Goal: Information Seeking & Learning: Check status

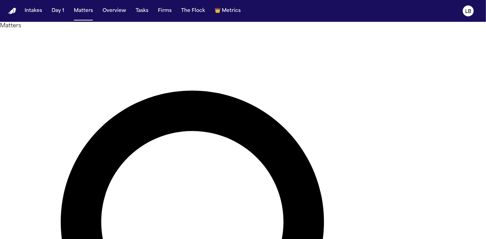
paste input "**********"
type input "**********"
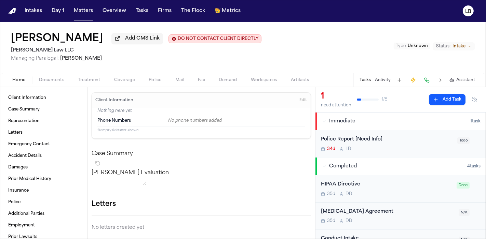
click at [45, 78] on span "Documents" at bounding box center [51, 80] width 25 height 5
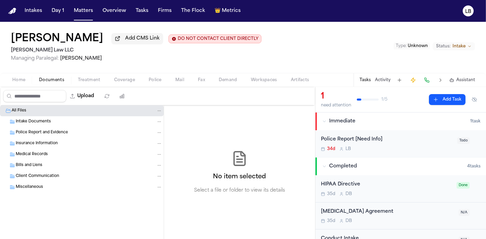
click at [16, 80] on span "Home" at bounding box center [18, 80] width 13 height 5
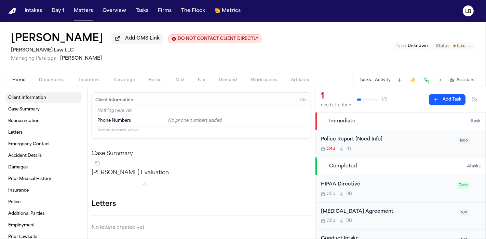
click at [54, 101] on link "Client Information" at bounding box center [43, 98] width 76 height 11
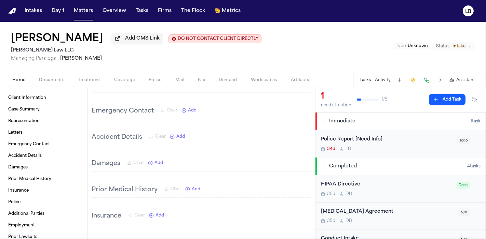
scroll to position [134, 0]
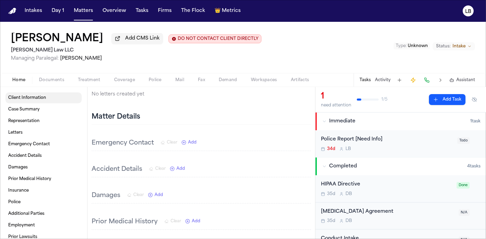
click at [33, 97] on span "Client Information" at bounding box center [27, 97] width 38 height 5
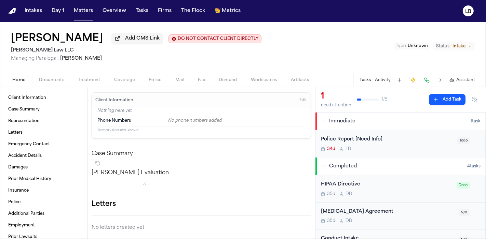
scroll to position [0, 0]
click at [33, 107] on span "Case Summary" at bounding box center [23, 109] width 31 height 5
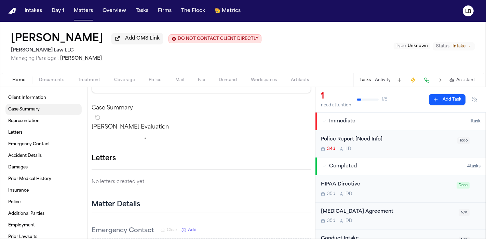
scroll to position [54, 0]
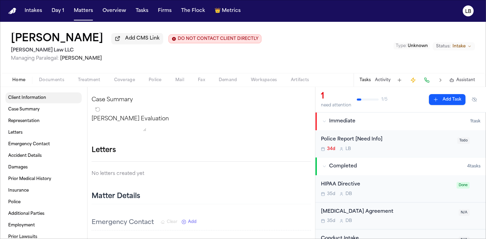
click at [32, 96] on span "Client Information" at bounding box center [27, 97] width 38 height 5
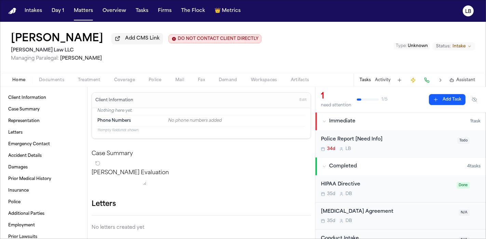
click at [51, 79] on span "Documents" at bounding box center [51, 80] width 25 height 5
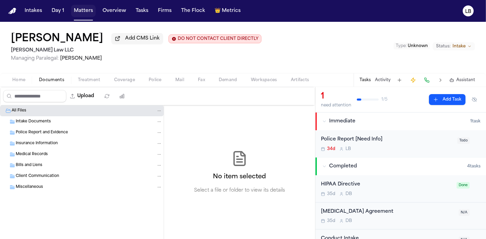
click at [89, 7] on button "Matters" at bounding box center [83, 11] width 25 height 12
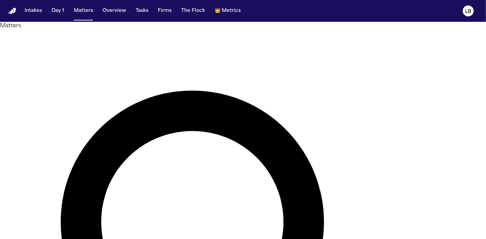
type input "*******"
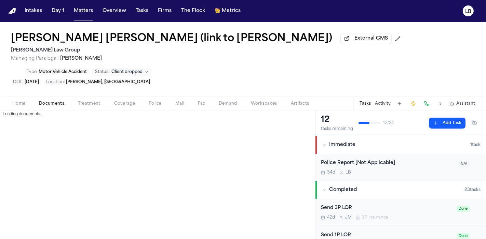
click at [44, 101] on span "Documents" at bounding box center [51, 103] width 25 height 5
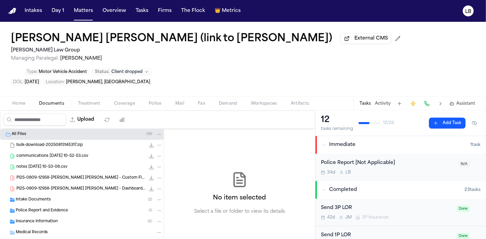
click at [64, 208] on span "Police Report and Evidence" at bounding box center [42, 211] width 52 height 6
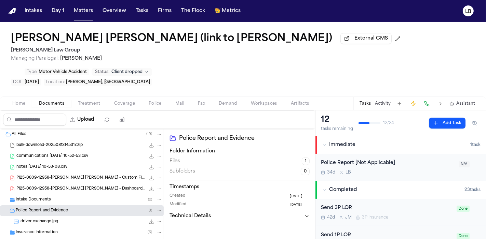
click at [63, 219] on div "driver exchange.jpg 968.8 KB • JPG" at bounding box center [91, 222] width 142 height 7
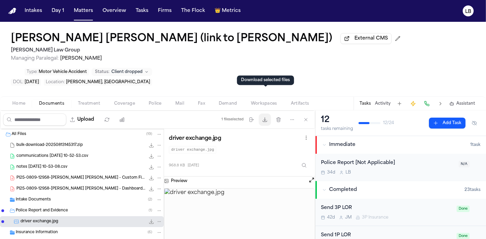
click at [264, 117] on icon "button" at bounding box center [264, 119] width 5 height 5
click at [108, 33] on h1 "[PERSON_NAME] [PERSON_NAME] (link to [PERSON_NAME])" at bounding box center [171, 39] width 321 height 12
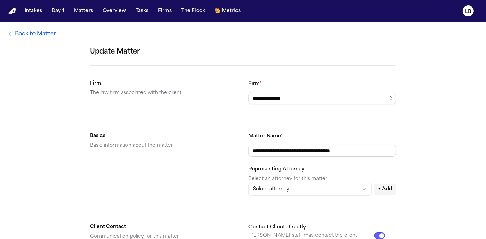
click at [15, 34] on link "Back to Matter" at bounding box center [32, 34] width 48 height 8
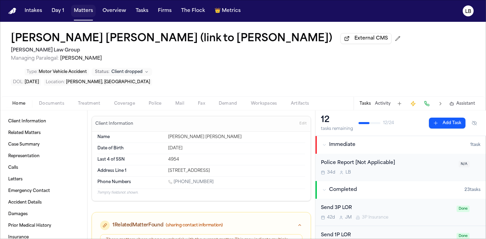
click at [89, 11] on button "Matters" at bounding box center [83, 11] width 25 height 12
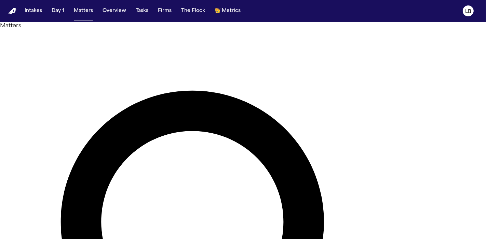
drag, startPoint x: 217, startPoint y: 37, endPoint x: 149, endPoint y: 42, distance: 67.5
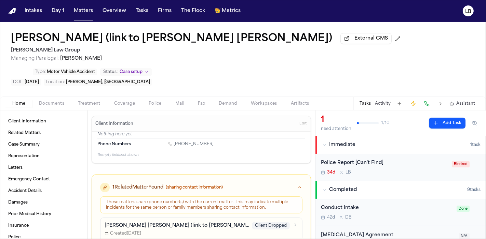
click at [52, 101] on span "Documents" at bounding box center [51, 103] width 25 height 5
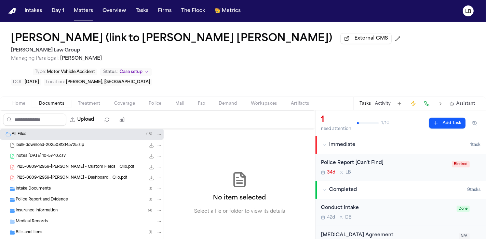
click at [45, 197] on span "Police Report and Evidence" at bounding box center [42, 200] width 52 height 6
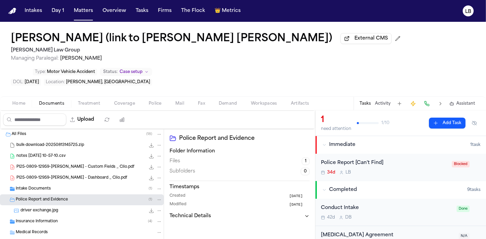
click at [54, 208] on span "driver exchange.jpg" at bounding box center [39, 211] width 38 height 6
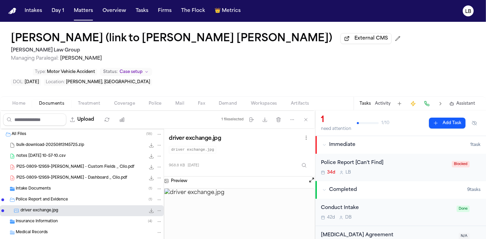
click at [406, 160] on div "Police Report [Can't Find] 34d L B" at bounding box center [384, 168] width 127 height 16
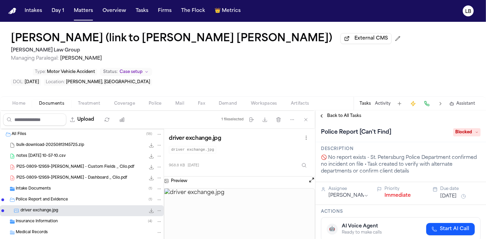
click at [460, 128] on span "Blocked" at bounding box center [466, 132] width 27 height 8
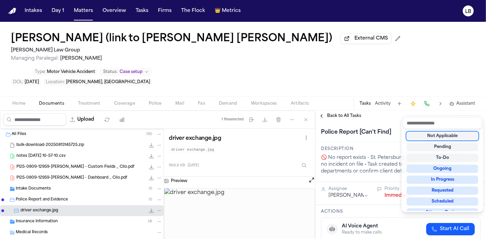
click at [457, 138] on div "Not Applicable" at bounding box center [441, 136] width 71 height 8
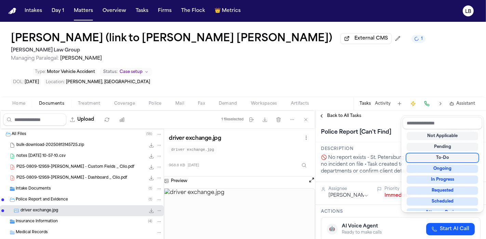
click at [96, 7] on div "Intakes Day 1 Matters Overview Tasks Firms The Flock 👑 Metrics LB Belgica Garci…" at bounding box center [243, 119] width 486 height 239
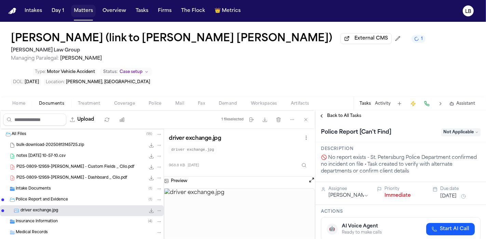
click at [82, 9] on button "Matters" at bounding box center [83, 11] width 25 height 12
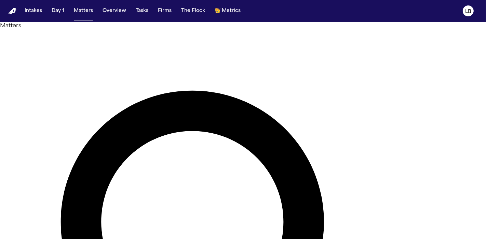
type input "*"
type input "*****"
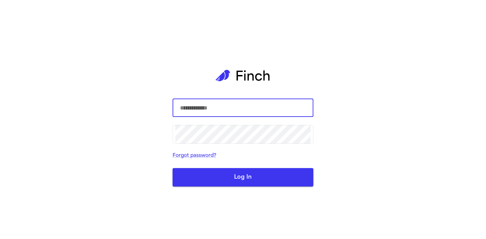
type input "**********"
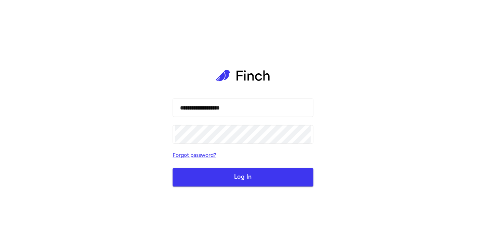
click at [219, 175] on button "Log In" at bounding box center [242, 177] width 141 height 18
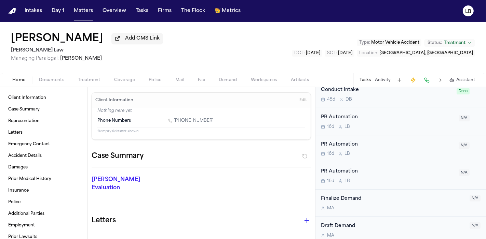
scroll to position [197, 0]
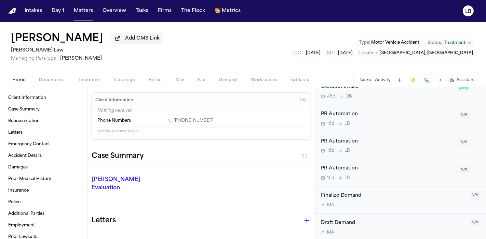
click at [53, 82] on span "Documents" at bounding box center [51, 80] width 25 height 5
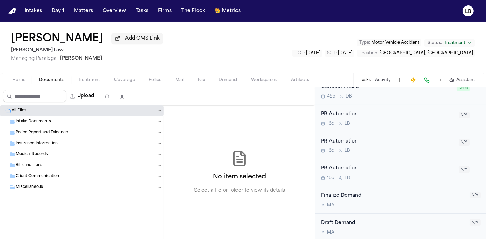
click at [17, 78] on span "Home" at bounding box center [18, 80] width 13 height 5
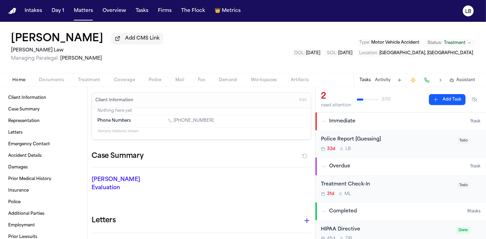
click at [140, 17] on nav "Intakes Day 1 Matters Overview Tasks Firms The Flock 👑 Metrics LB" at bounding box center [243, 11] width 486 height 22
click at [139, 16] on button "Tasks" at bounding box center [142, 11] width 18 height 12
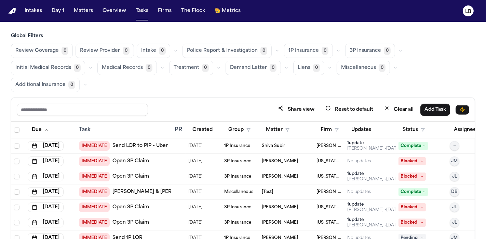
click at [333, 124] on button "Firm" at bounding box center [329, 130] width 26 height 12
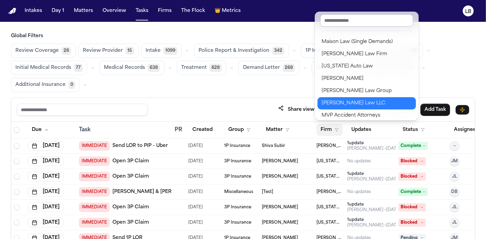
scroll to position [527, 0]
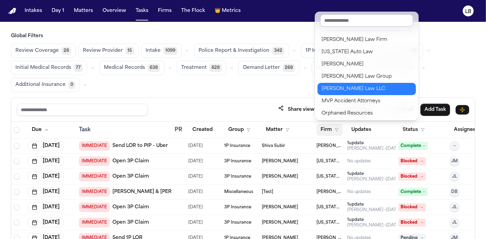
click at [344, 91] on div "[PERSON_NAME] Law LLC" at bounding box center [366, 89] width 90 height 8
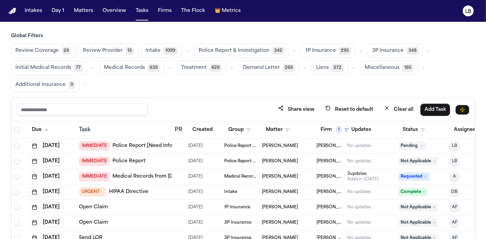
scroll to position [0, 25]
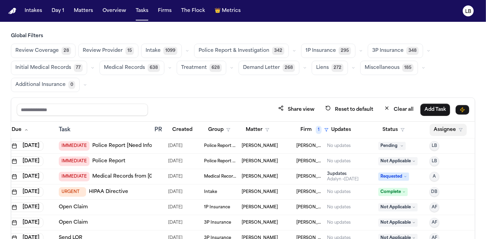
click at [443, 131] on button "Assignee" at bounding box center [447, 130] width 37 height 12
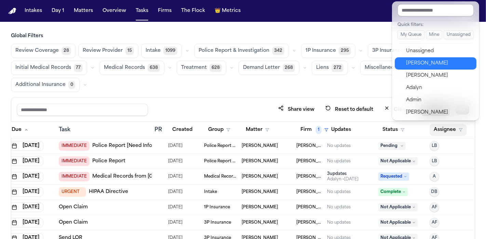
click at [435, 61] on div "[PERSON_NAME]" at bounding box center [439, 63] width 67 height 8
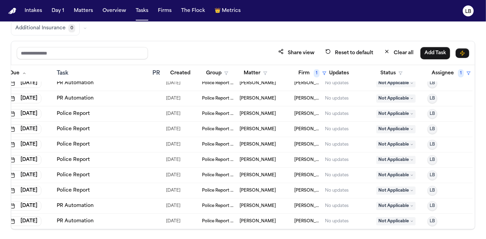
scroll to position [0, 25]
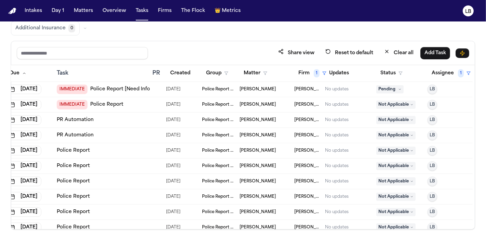
click at [303, 91] on td "[PERSON_NAME] Law LLC" at bounding box center [306, 89] width 31 height 15
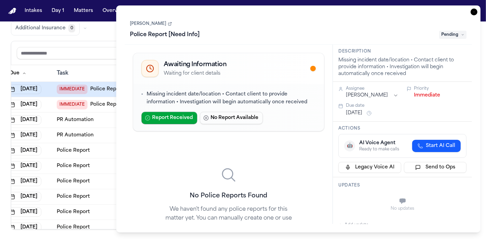
click at [457, 36] on span "Pending" at bounding box center [452, 35] width 27 height 8
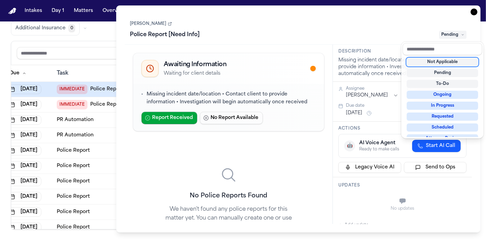
click at [456, 60] on div "Not Applicable" at bounding box center [441, 62] width 71 height 8
click at [475, 12] on div "**********" at bounding box center [298, 118] width 364 height 227
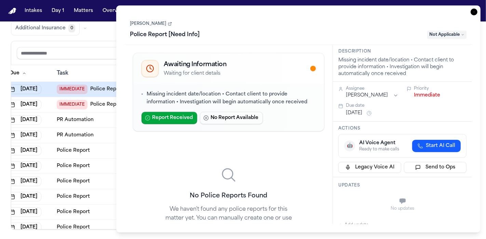
click at [475, 12] on icon "button" at bounding box center [473, 12] width 7 height 7
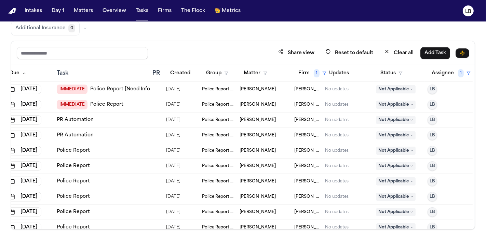
click at [303, 90] on span "[PERSON_NAME] Law LLC" at bounding box center [306, 89] width 25 height 5
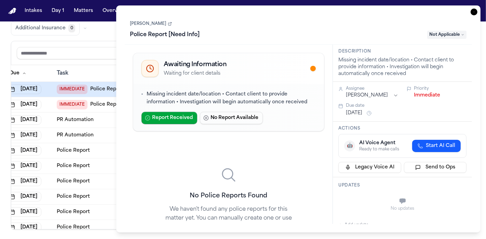
click at [476, 13] on icon "button" at bounding box center [473, 12] width 7 height 7
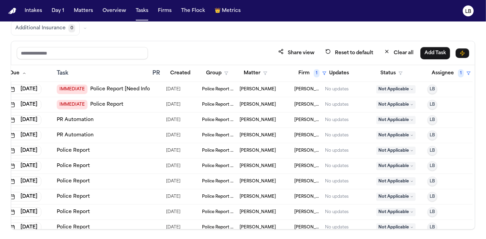
click at [306, 100] on td "[PERSON_NAME] Law LLC" at bounding box center [306, 104] width 31 height 15
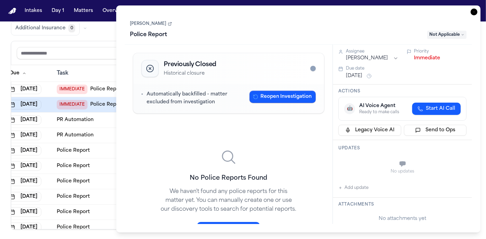
click at [441, 39] on div "Police Report Not Applicable" at bounding box center [298, 34] width 336 height 11
click at [440, 37] on span "Not Applicable" at bounding box center [446, 35] width 39 height 8
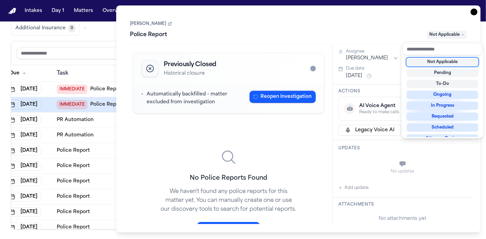
click at [444, 61] on div "Not Applicable" at bounding box center [441, 62] width 71 height 8
click at [475, 12] on div "Task Details Lorraine Adamek Police Report Not Applicable Previously Closed His…" at bounding box center [298, 118] width 364 height 227
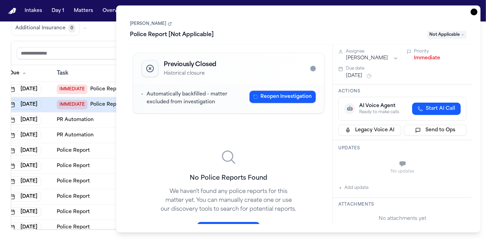
click at [475, 12] on icon "button" at bounding box center [473, 12] width 7 height 7
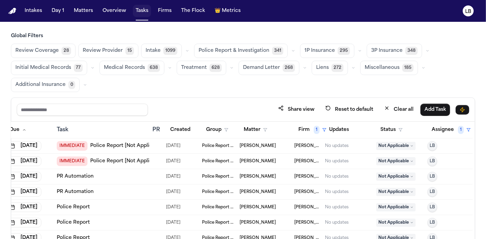
click at [136, 13] on button "Tasks" at bounding box center [142, 11] width 18 height 12
click at [88, 10] on button "Matters" at bounding box center [83, 11] width 25 height 12
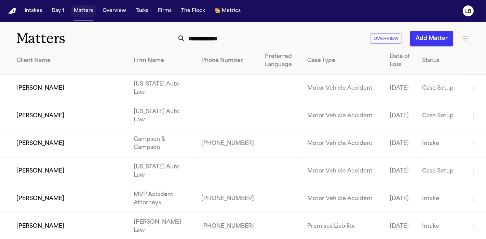
click at [88, 10] on button "Matters" at bounding box center [83, 11] width 25 height 12
click at [238, 38] on input "text" at bounding box center [273, 38] width 176 height 15
paste input "******"
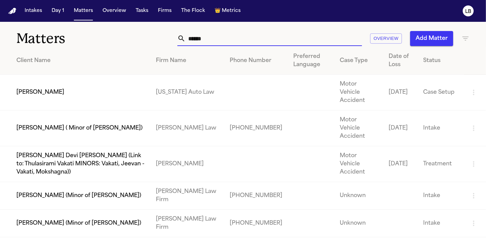
type input "******"
click at [167, 88] on td "[US_STATE] Auto Law" at bounding box center [187, 93] width 74 height 36
click at [33, 89] on td "Robert Ahrens" at bounding box center [75, 93] width 150 height 36
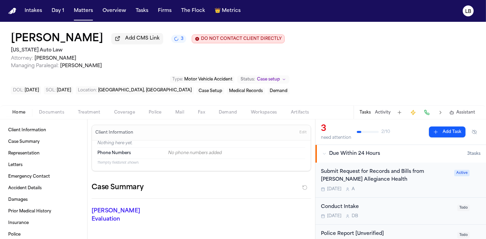
click at [48, 113] on span "Documents" at bounding box center [51, 112] width 25 height 5
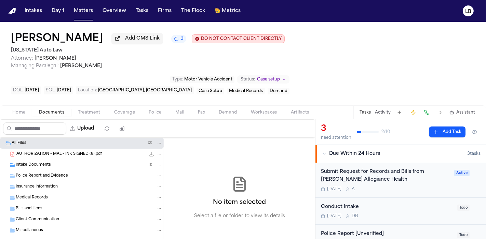
click at [40, 160] on div "Intake Documents ( 1 )" at bounding box center [82, 165] width 164 height 11
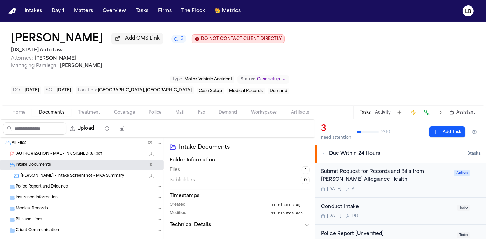
click at [52, 177] on span "R. Ahrens - Intake Screenshot - MVA Summary" at bounding box center [71, 177] width 103 height 6
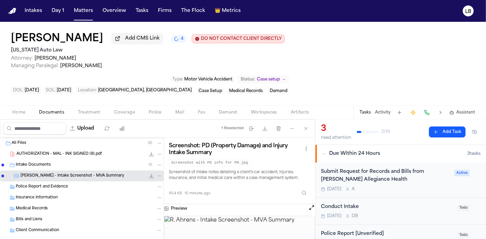
scroll to position [23, 0]
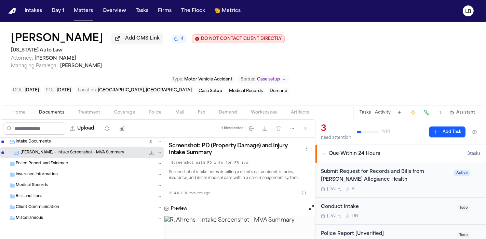
click at [57, 164] on span "Police Report and Evidence" at bounding box center [42, 164] width 52 height 6
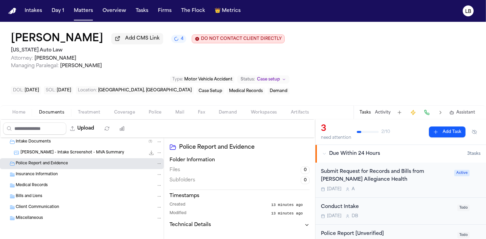
click at [95, 148] on div "R. Ahrens - Intake Screenshot - MVA Summary 95.4 KB • JPG" at bounding box center [82, 153] width 164 height 11
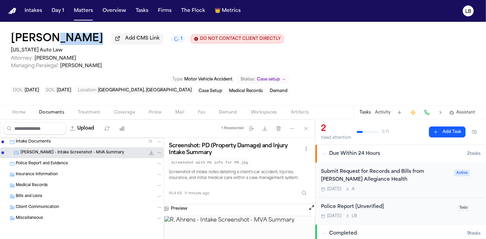
drag, startPoint x: 89, startPoint y: 41, endPoint x: 49, endPoint y: 40, distance: 40.0
click at [49, 40] on div "Robert Ahrens Add CMS Link 1 DO NOT CONTACT CLIENT DIRECTLY DO NOT CONTACT" at bounding box center [147, 39] width 273 height 12
copy h1 "Ahrens"
click at [64, 163] on span "Police Report and Evidence" at bounding box center [42, 164] width 52 height 6
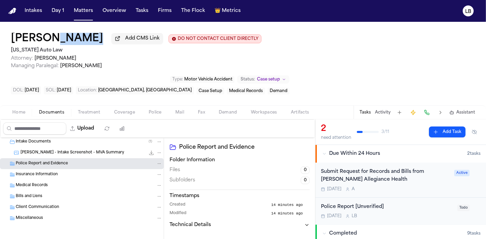
scroll to position [0, 0]
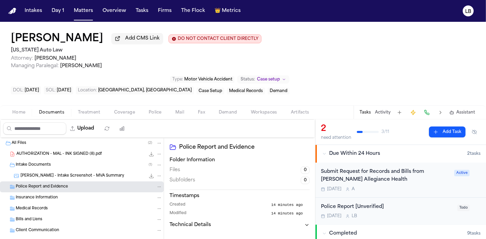
click at [91, 117] on div "Home Documents Treatment Coverage Police Mail Fax Demand Workspaces Artifacts T…" at bounding box center [243, 113] width 486 height 14
click at [90, 117] on div "Home Documents Treatment Coverage Police Mail Fax Demand Workspaces Artifacts T…" at bounding box center [243, 113] width 486 height 14
click at [17, 110] on span "Home" at bounding box center [18, 112] width 13 height 5
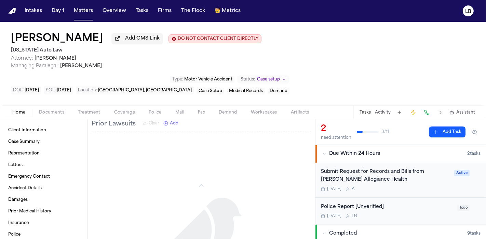
scroll to position [549, 0]
click at [194, 161] on div at bounding box center [201, 232] width 219 height 168
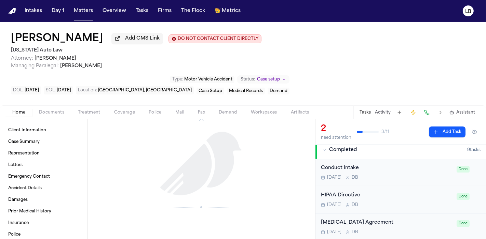
scroll to position [0, 0]
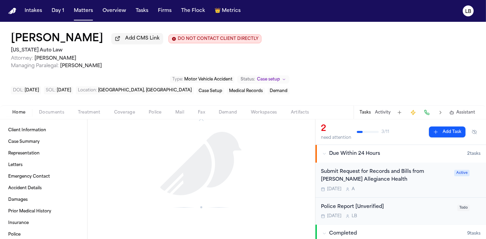
click at [59, 112] on span "Documents" at bounding box center [51, 112] width 25 height 5
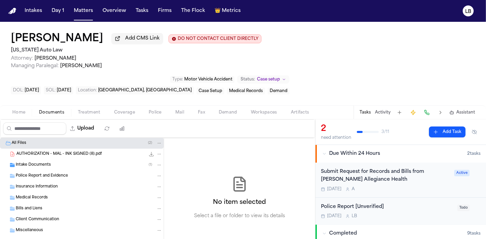
click at [18, 112] on span "Home" at bounding box center [18, 112] width 13 height 5
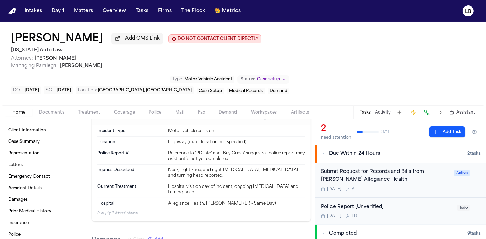
scroll to position [281, 0]
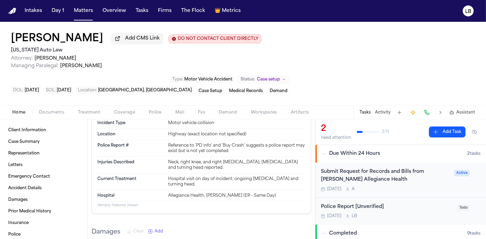
click at [46, 116] on div "Home Documents Treatment Coverage Police Mail Fax Demand Workspaces Artifacts T…" at bounding box center [243, 113] width 486 height 14
click at [44, 102] on div "Robert Ahrens Add CMS Link DO NOT CONTACT CLIENT DIRECTLY DO NOT CONTACT Michig…" at bounding box center [243, 64] width 486 height 84
click at [48, 112] on span "Documents" at bounding box center [51, 112] width 25 height 5
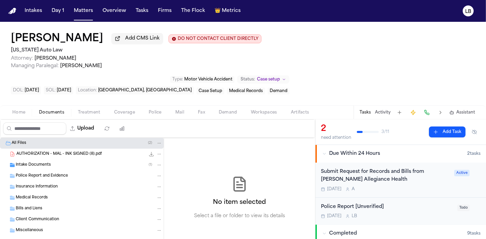
click at [51, 165] on div "Intake Documents ( 1 )" at bounding box center [89, 165] width 147 height 6
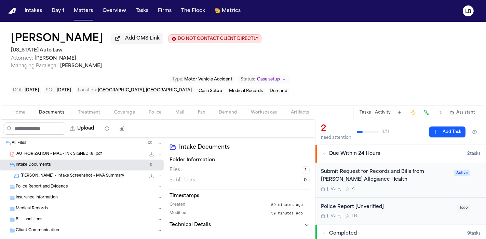
click at [24, 111] on span "Home" at bounding box center [18, 112] width 13 height 5
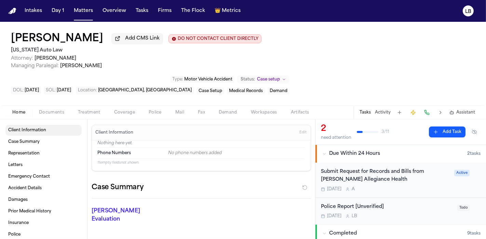
click at [37, 128] on span "Client Information" at bounding box center [27, 130] width 38 height 5
click at [43, 140] on link "Case Summary" at bounding box center [43, 142] width 76 height 11
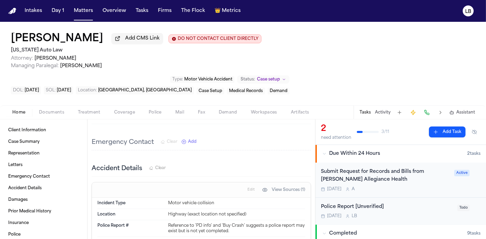
scroll to position [136, 0]
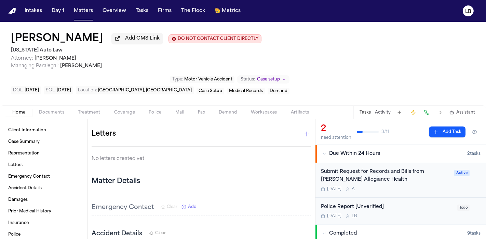
click at [154, 109] on button "Police" at bounding box center [155, 113] width 27 height 8
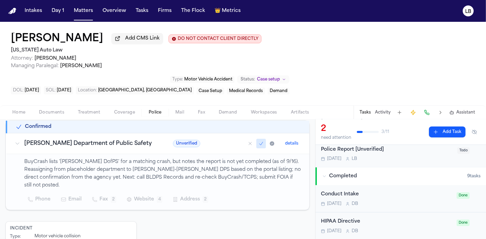
scroll to position [122, 0]
click at [77, 8] on button "Matters" at bounding box center [83, 11] width 25 height 12
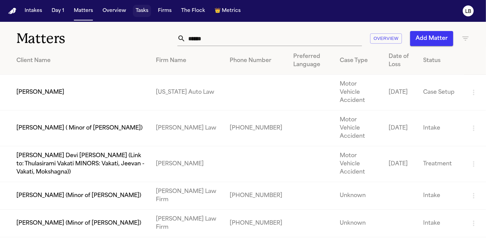
click at [135, 10] on button "Tasks" at bounding box center [142, 11] width 18 height 12
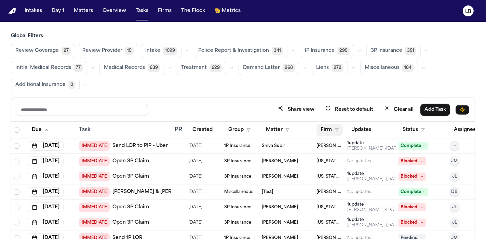
click at [338, 131] on button "Firm" at bounding box center [329, 130] width 26 height 12
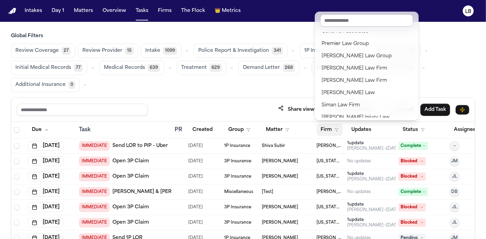
scroll to position [624, 0]
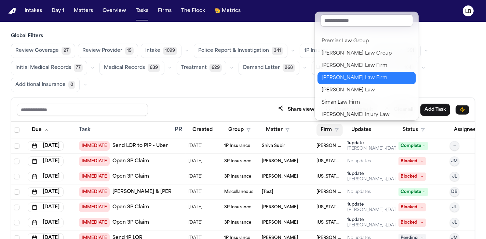
click at [360, 72] on button "[PERSON_NAME] Law Firm" at bounding box center [366, 78] width 98 height 12
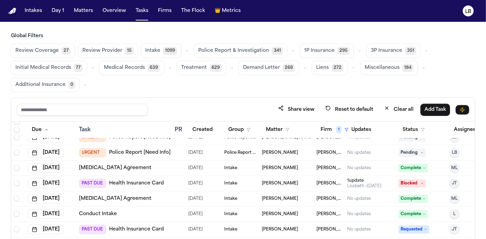
scroll to position [840, 0]
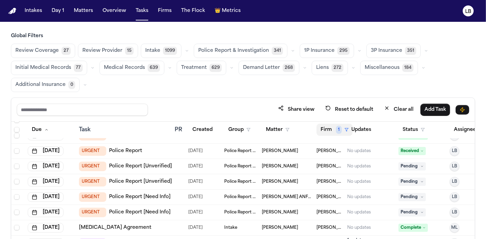
click at [333, 127] on button "Firm 1" at bounding box center [334, 130] width 36 height 12
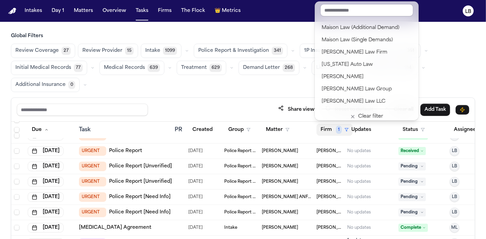
scroll to position [504, 0]
click at [266, 88] on div "Global Filters Review Coverage 27 Review Provider 15 Intake 1099 Police Report …" at bounding box center [243, 160] width 464 height 254
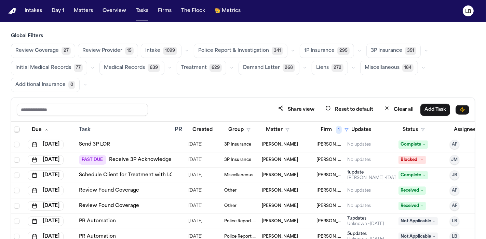
scroll to position [2879, 0]
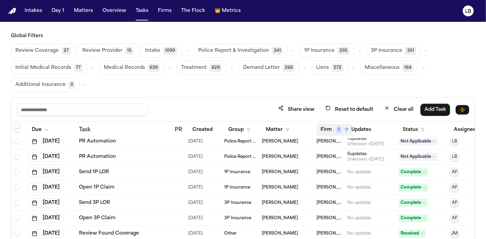
click at [332, 130] on button "Firm 1" at bounding box center [334, 130] width 36 height 12
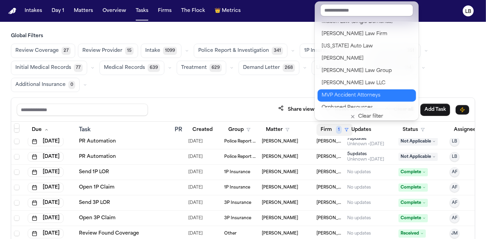
scroll to position [523, 0]
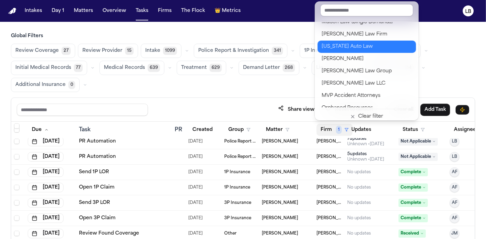
click at [357, 49] on div "[US_STATE] Auto Law" at bounding box center [366, 47] width 90 height 8
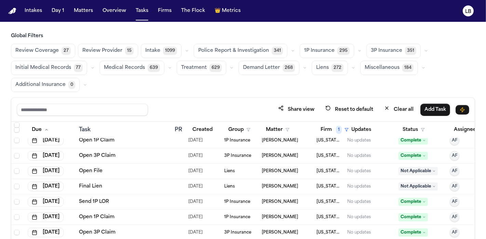
scroll to position [2834, 25]
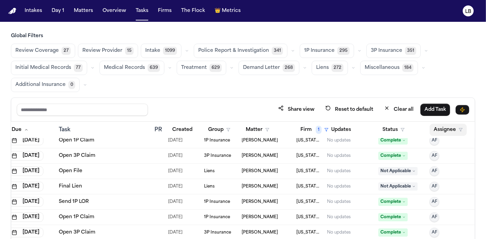
click at [447, 128] on button "Assignee" at bounding box center [447, 130] width 37 height 12
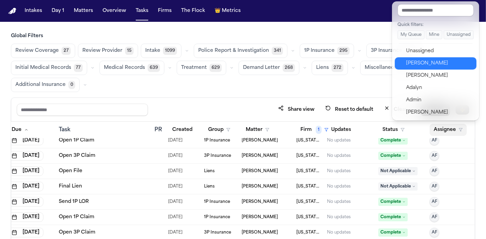
click at [434, 61] on div "[PERSON_NAME]" at bounding box center [439, 63] width 67 height 8
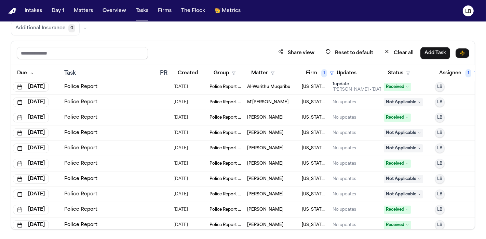
scroll to position [2360, 13]
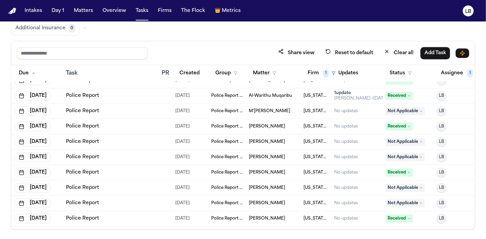
click at [88, 124] on link "Police Report" at bounding box center [82, 126] width 33 height 7
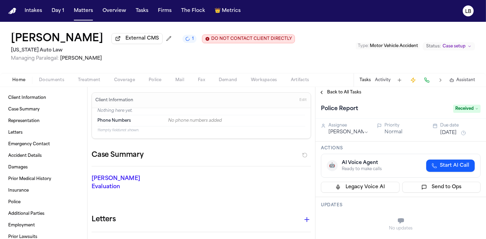
click at [160, 80] on span "Police" at bounding box center [155, 80] width 13 height 5
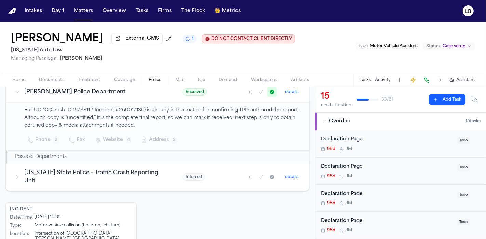
scroll to position [103, 0]
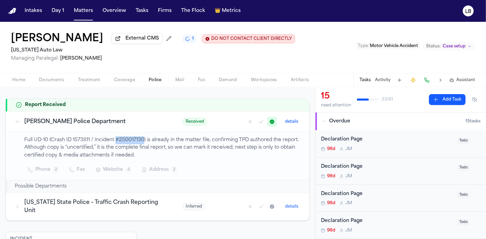
drag, startPoint x: 115, startPoint y: 138, endPoint x: 142, endPoint y: 141, distance: 27.5
click at [142, 141] on p "Full UD-10 (Crash ID 1573811 / Incident #250017130) is already in the matter fi…" at bounding box center [162, 148] width 277 height 23
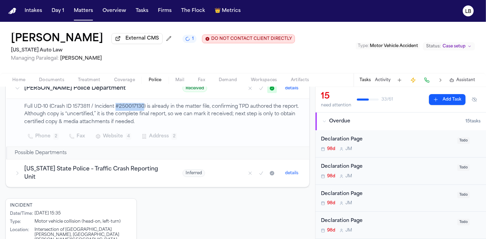
scroll to position [170, 0]
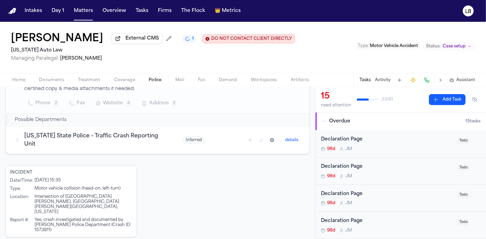
click at [22, 79] on span "Home" at bounding box center [18, 80] width 13 height 5
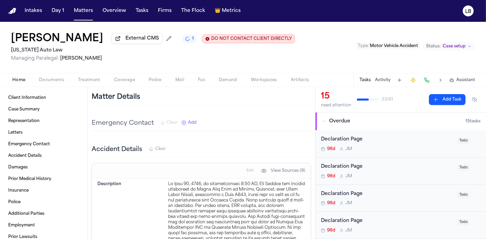
scroll to position [239, 0]
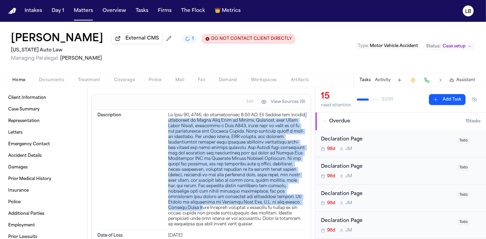
drag, startPoint x: 178, startPoint y: 112, endPoint x: 221, endPoint y: 199, distance: 97.1
click at [221, 199] on div at bounding box center [236, 170] width 137 height 115
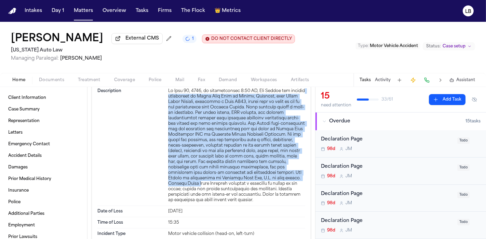
scroll to position [37, 0]
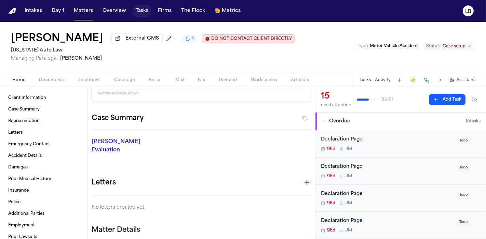
click at [138, 13] on button "Tasks" at bounding box center [142, 11] width 18 height 12
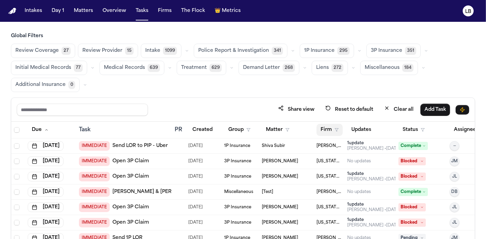
click at [334, 132] on button "Firm" at bounding box center [329, 130] width 26 height 12
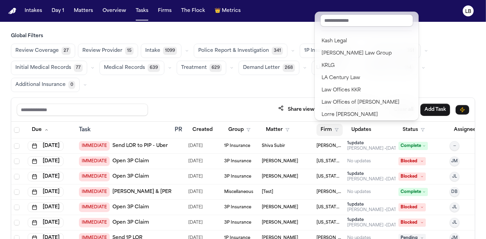
scroll to position [434, 0]
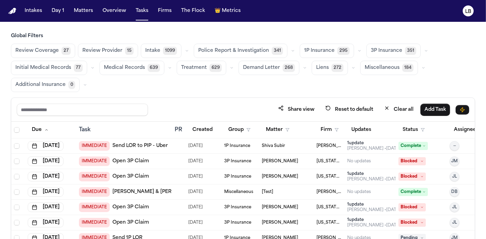
scroll to position [0, 25]
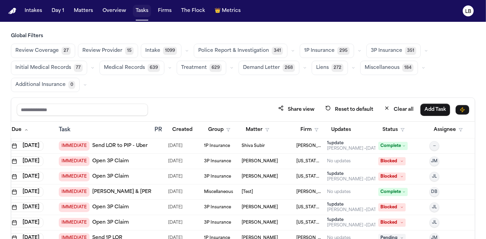
click at [144, 5] on button "Tasks" at bounding box center [142, 11] width 18 height 12
click at [445, 131] on button "Assignee" at bounding box center [447, 130] width 37 height 12
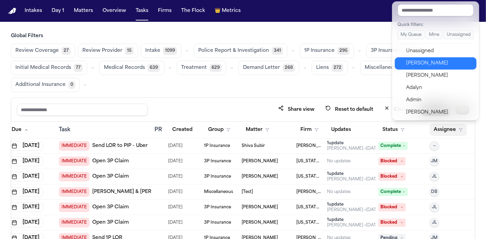
click at [437, 67] on div "[PERSON_NAME]" at bounding box center [439, 63] width 67 height 8
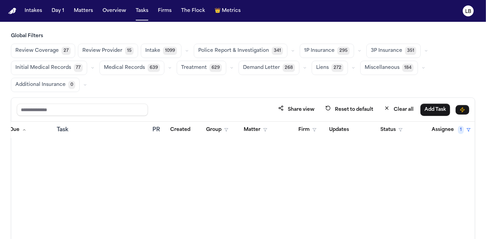
scroll to position [0, 27]
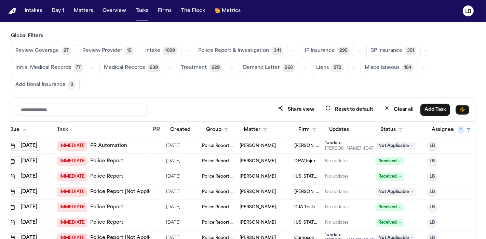
click at [247, 146] on span "[PERSON_NAME]" at bounding box center [257, 145] width 36 height 5
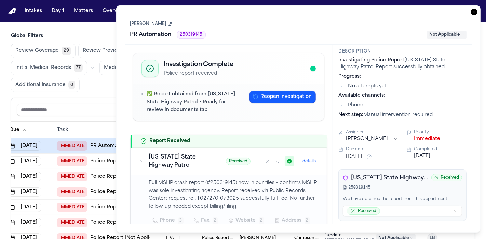
click at [140, 23] on link "[PERSON_NAME]" at bounding box center [151, 23] width 42 height 5
click at [477, 12] on icon "button" at bounding box center [473, 12] width 7 height 7
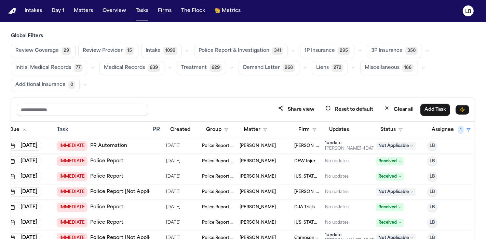
click at [107, 158] on link "Police Report" at bounding box center [106, 161] width 33 height 7
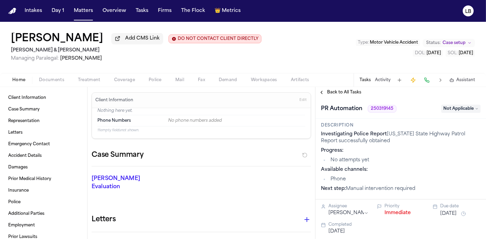
click at [362, 80] on button "Tasks" at bounding box center [364, 80] width 11 height 5
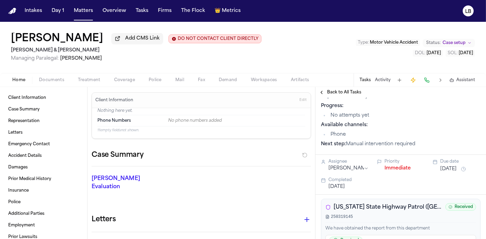
scroll to position [45, 0]
click at [138, 15] on button "Tasks" at bounding box center [142, 11] width 18 height 12
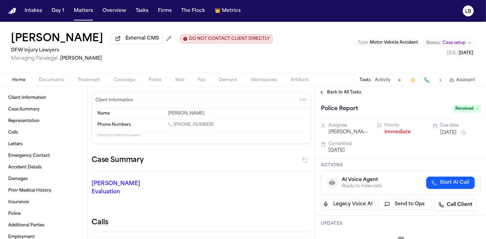
click at [55, 82] on span "Documents" at bounding box center [51, 80] width 25 height 5
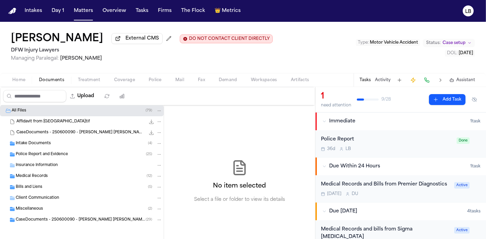
click at [66, 152] on span "Police Report and Evidence" at bounding box center [42, 155] width 52 height 6
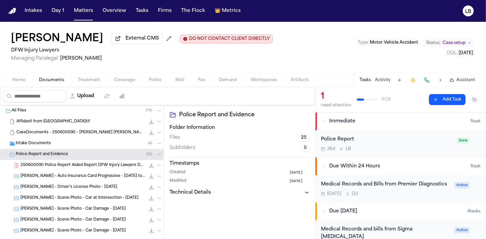
click at [160, 79] on span "Police" at bounding box center [155, 80] width 13 height 5
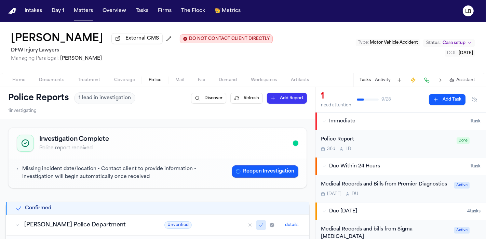
click at [378, 81] on button "Activity" at bounding box center [383, 80] width 16 height 5
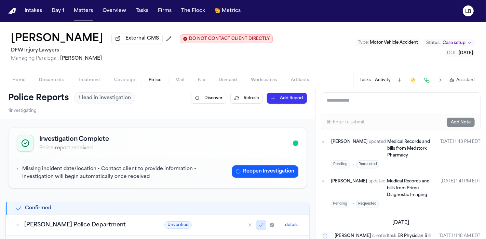
scroll to position [569, 0]
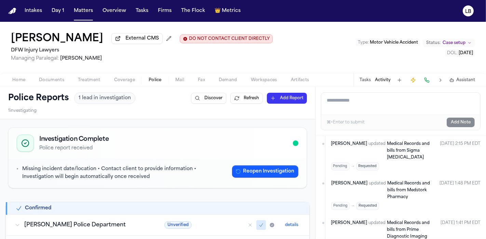
click at [57, 83] on button "Documents" at bounding box center [51, 80] width 39 height 8
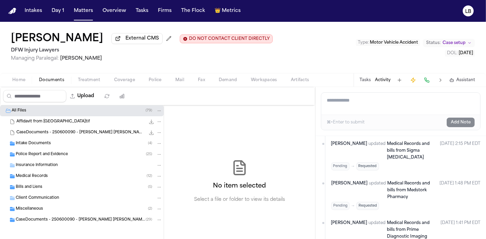
click at [74, 158] on div "Police Report and Evidence ( 25 )" at bounding box center [82, 154] width 164 height 11
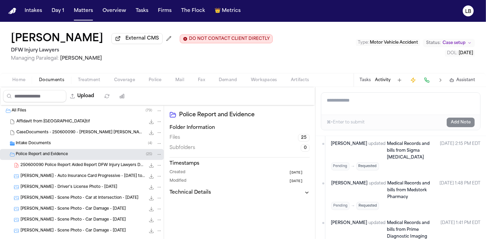
click at [17, 82] on span "Home" at bounding box center [18, 80] width 13 height 5
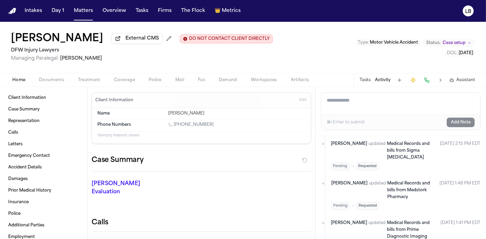
click at [151, 80] on span "Police" at bounding box center [155, 80] width 13 height 5
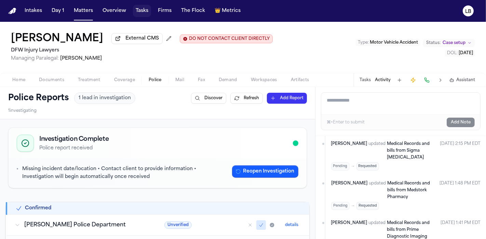
click at [143, 11] on button "Tasks" at bounding box center [142, 11] width 18 height 12
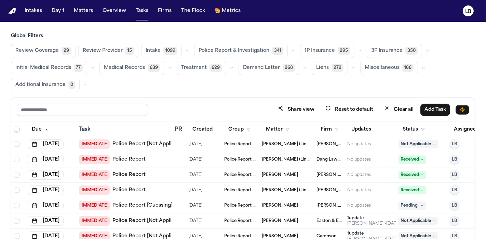
scroll to position [1155, 0]
